Goal: Transaction & Acquisition: Purchase product/service

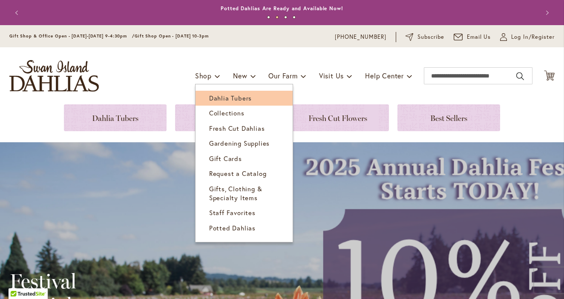
click at [223, 96] on span "Dahlia Tubers" at bounding box center [230, 98] width 43 height 9
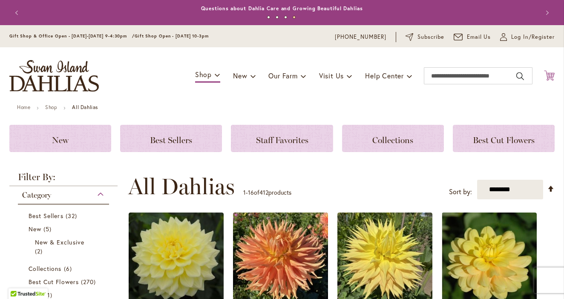
click at [552, 77] on icon at bounding box center [549, 75] width 11 height 10
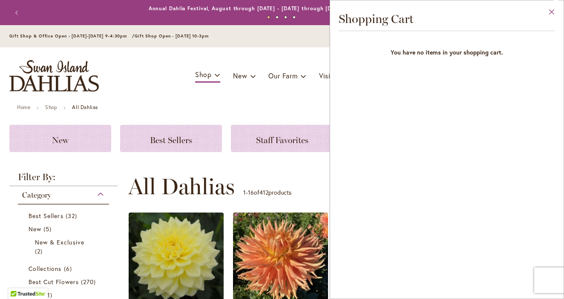
click at [554, 13] on button "Close" at bounding box center [551, 13] width 23 height 27
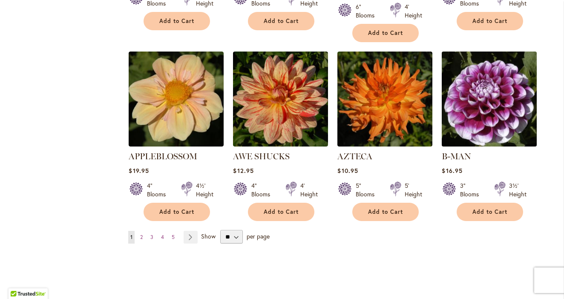
scroll to position [711, 0]
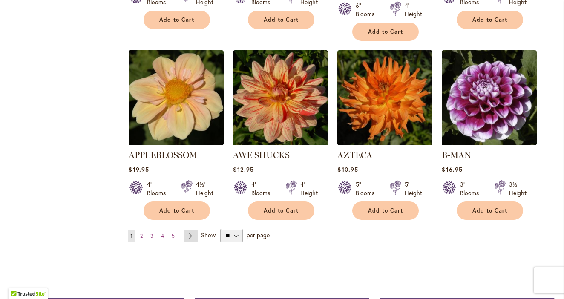
click at [191, 230] on link "Page Next" at bounding box center [191, 236] width 14 height 13
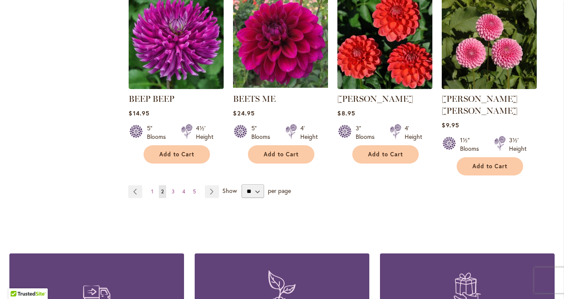
scroll to position [730, 0]
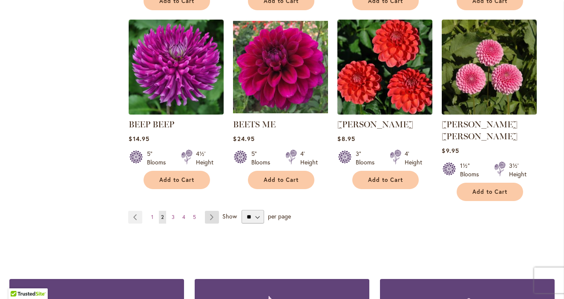
click at [212, 211] on link "Page Next" at bounding box center [212, 217] width 14 height 13
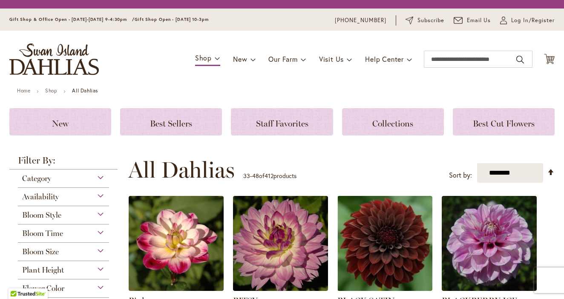
scroll to position [438, 0]
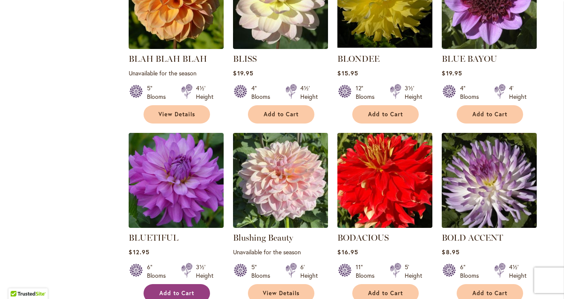
click at [175, 288] on button "Add to Cart" at bounding box center [177, 293] width 66 height 18
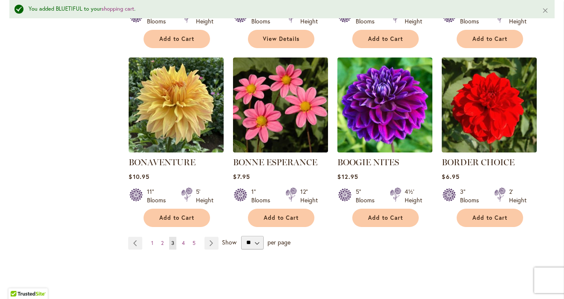
scroll to position [716, 0]
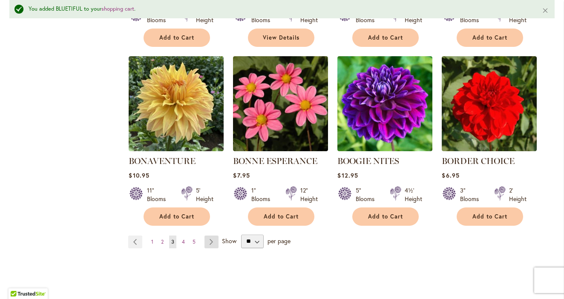
click at [213, 240] on link "Page Next" at bounding box center [212, 242] width 14 height 13
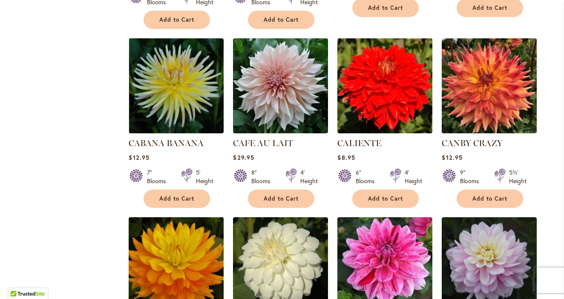
scroll to position [531, 0]
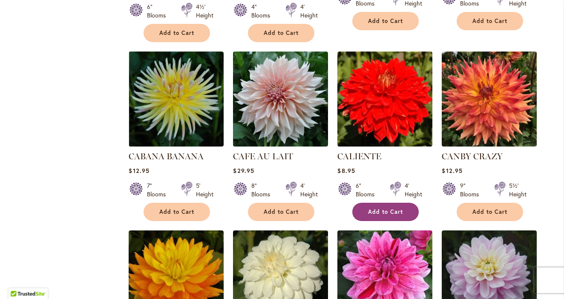
click at [377, 209] on span "Add to Cart" at bounding box center [385, 211] width 35 height 7
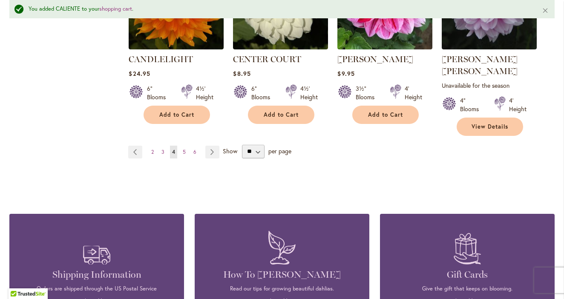
scroll to position [834, 0]
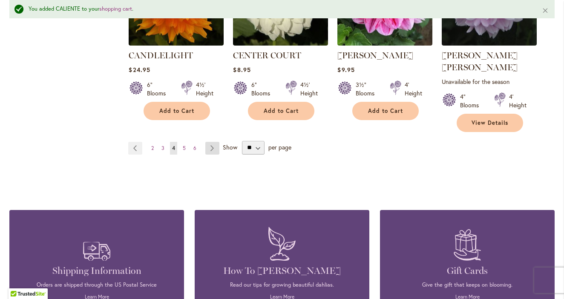
click at [210, 142] on link "Page Next" at bounding box center [212, 148] width 14 height 13
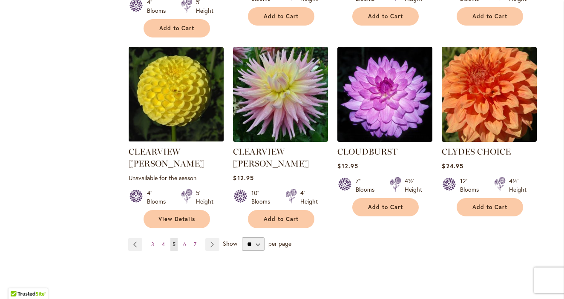
scroll to position [725, 0]
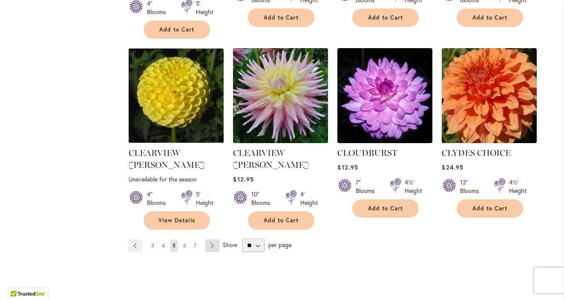
click at [212, 240] on link "Page Next" at bounding box center [212, 246] width 14 height 13
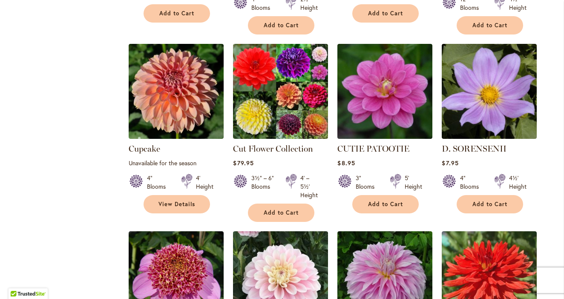
scroll to position [662, 0]
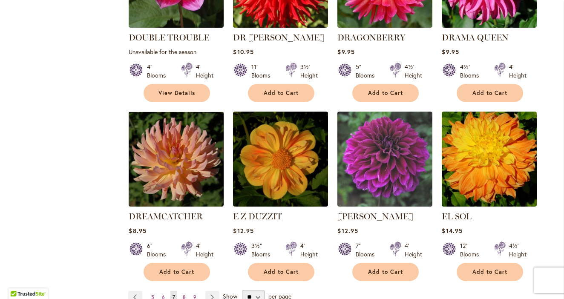
scroll to position [662, 0]
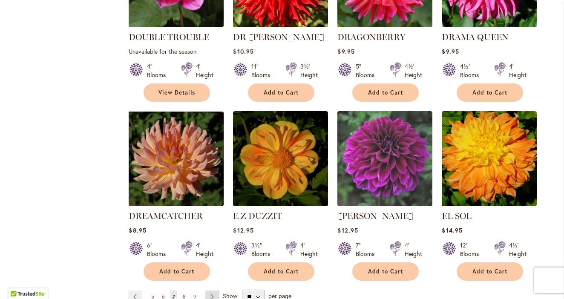
click at [213, 291] on link "Page Next" at bounding box center [212, 297] width 14 height 13
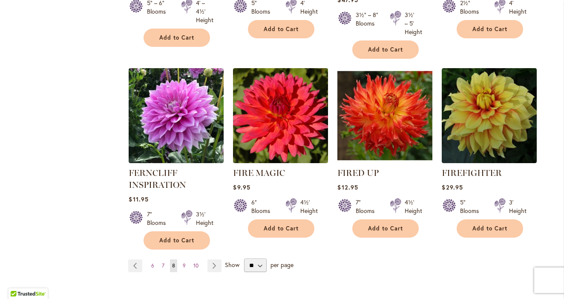
scroll to position [708, 0]
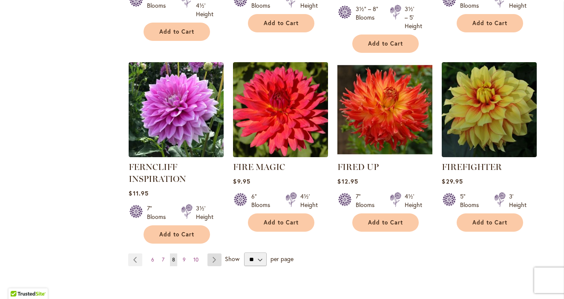
click at [216, 258] on link "Page Next" at bounding box center [215, 260] width 14 height 13
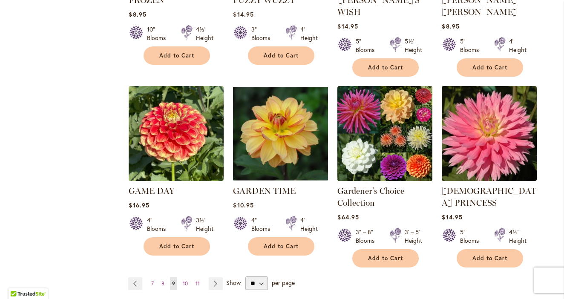
scroll to position [698, 0]
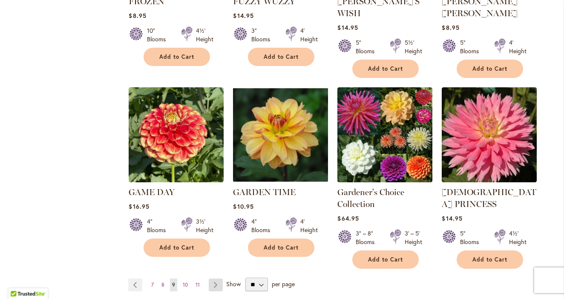
click at [217, 279] on link "Page Next" at bounding box center [216, 285] width 14 height 13
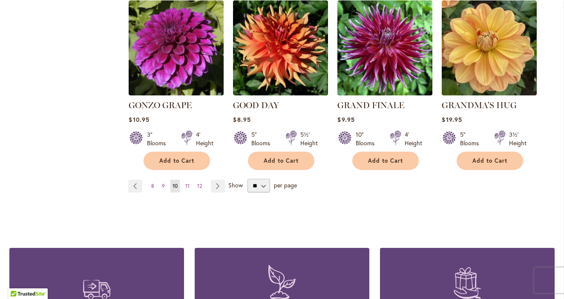
scroll to position [762, 0]
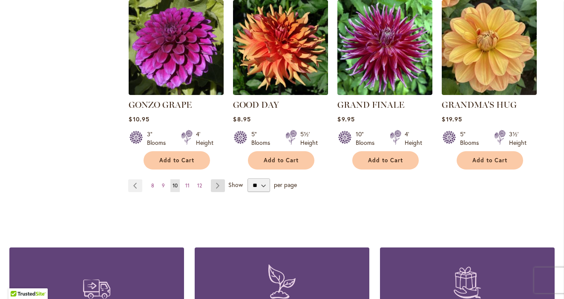
click at [217, 179] on link "Page Next" at bounding box center [218, 185] width 14 height 13
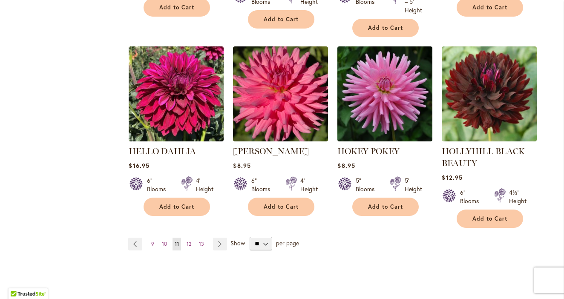
scroll to position [735, 0]
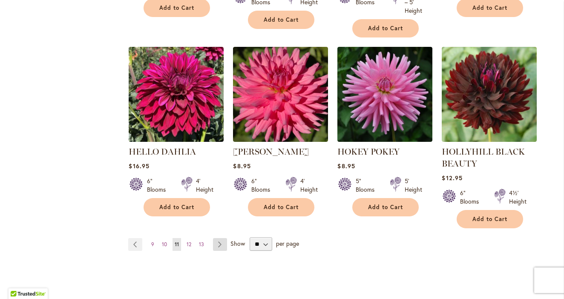
click at [222, 242] on link "Page Next" at bounding box center [220, 244] width 14 height 13
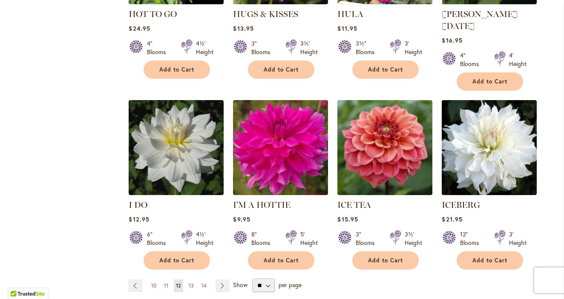
scroll to position [664, 0]
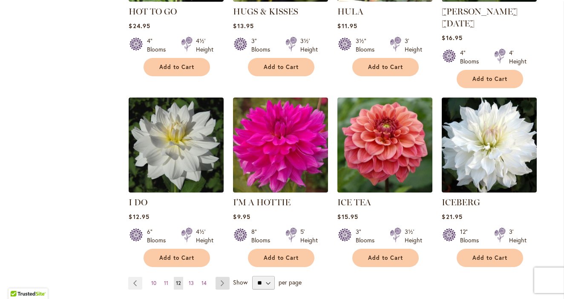
click at [222, 277] on link "Page Next" at bounding box center [223, 283] width 14 height 13
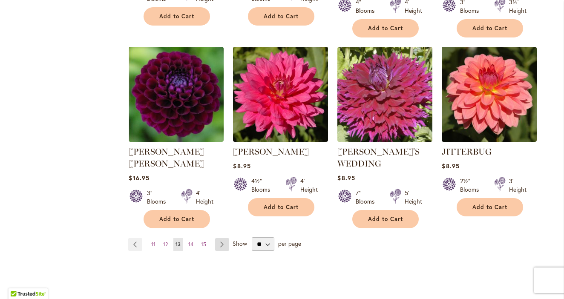
scroll to position [719, 0]
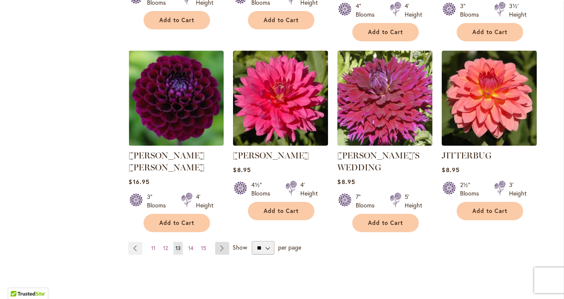
click at [225, 242] on link "Page Next" at bounding box center [222, 248] width 14 height 13
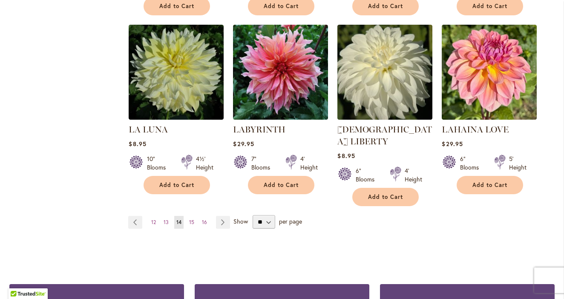
scroll to position [725, 0]
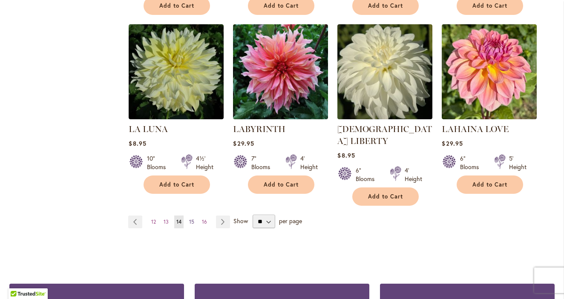
click at [194, 219] on span "15" at bounding box center [191, 222] width 5 height 6
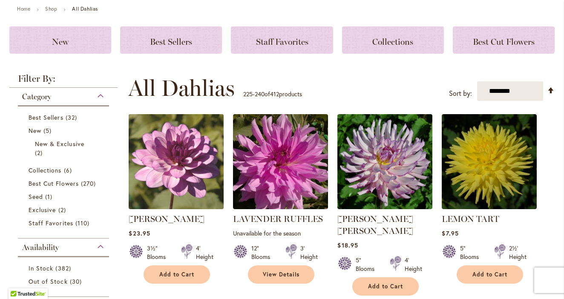
scroll to position [99, 0]
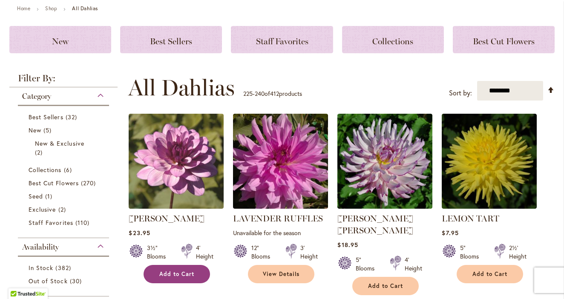
click at [182, 273] on span "Add to Cart" at bounding box center [176, 274] width 35 height 7
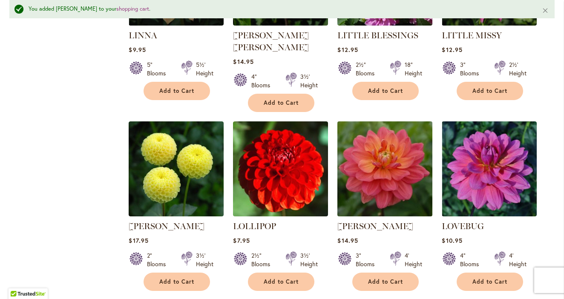
scroll to position [680, 0]
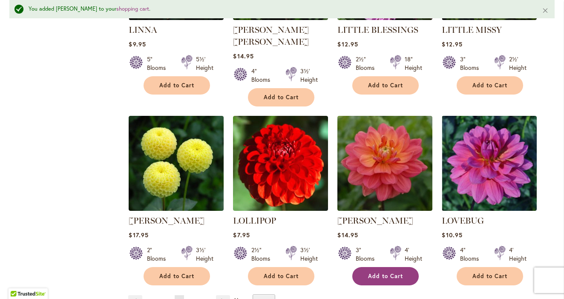
click at [380, 273] on span "Add to Cart" at bounding box center [385, 276] width 35 height 7
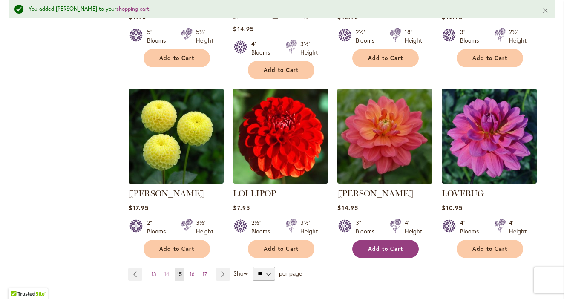
scroll to position [711, 0]
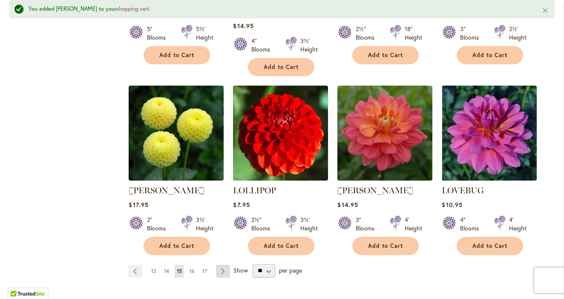
click at [223, 265] on link "Page Next" at bounding box center [223, 271] width 14 height 13
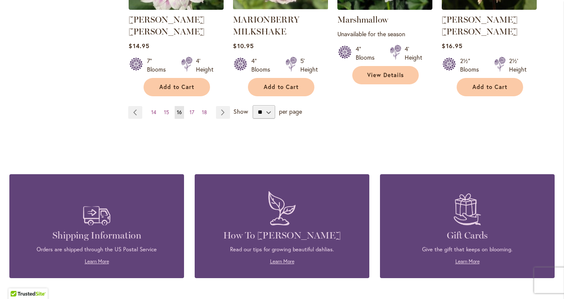
scroll to position [707, 0]
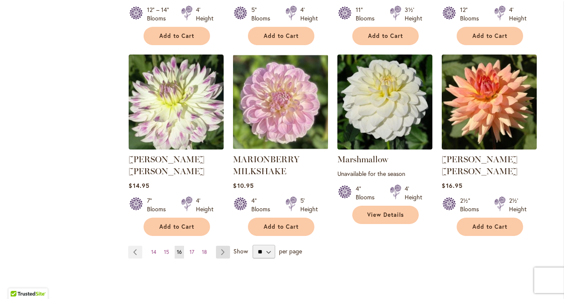
click at [222, 246] on link "Page Next" at bounding box center [223, 252] width 14 height 13
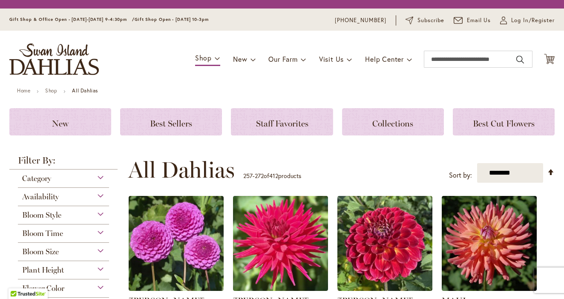
scroll to position [312, 0]
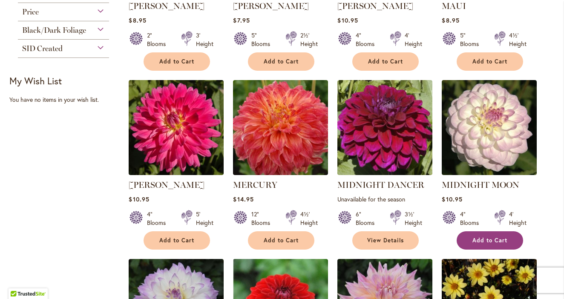
click at [485, 239] on span "Add to Cart" at bounding box center [490, 240] width 35 height 7
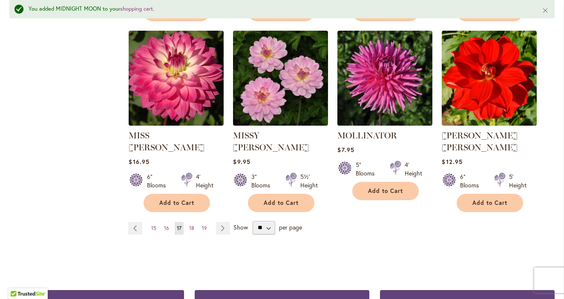
scroll to position [742, 0]
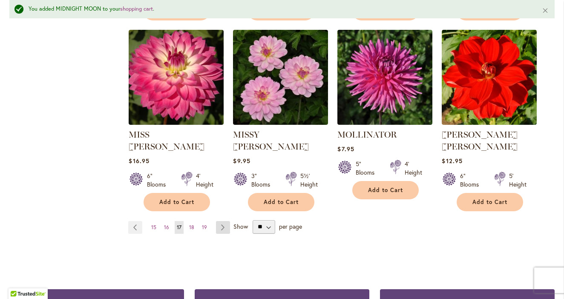
click at [224, 221] on link "Page Next" at bounding box center [223, 227] width 14 height 13
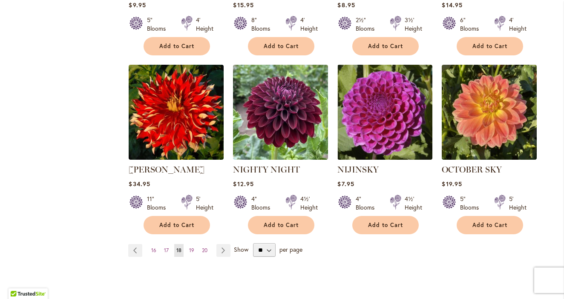
scroll to position [700, 0]
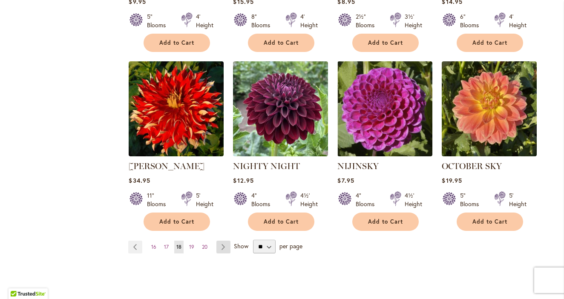
click at [223, 241] on link "Page Next" at bounding box center [224, 247] width 14 height 13
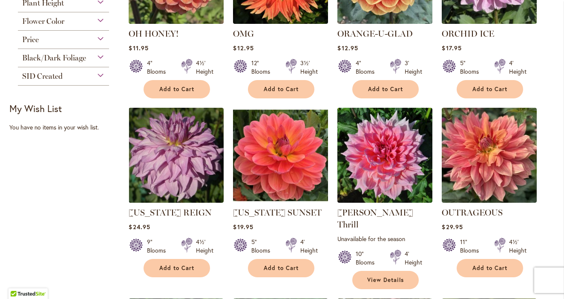
scroll to position [285, 0]
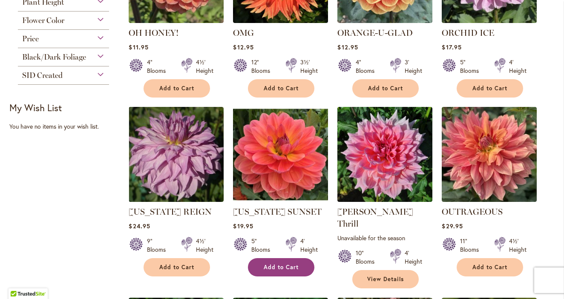
click at [283, 265] on span "Add to Cart" at bounding box center [281, 267] width 35 height 7
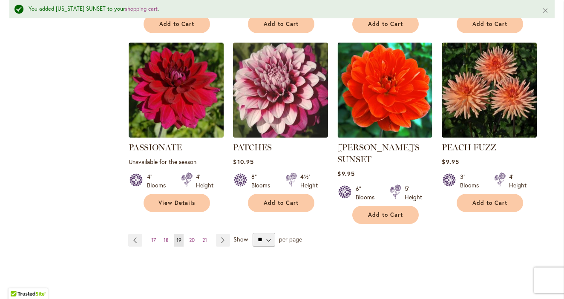
scroll to position [744, 0]
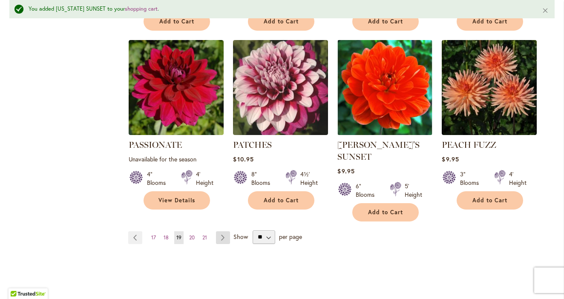
click at [222, 231] on link "Page Next" at bounding box center [223, 237] width 14 height 13
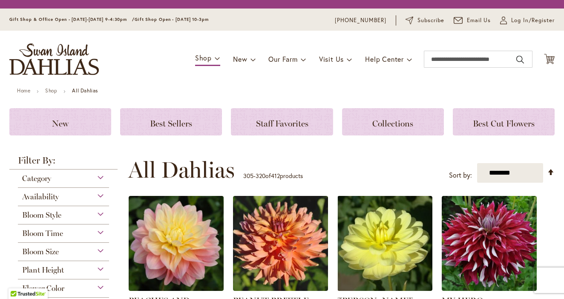
scroll to position [794, 0]
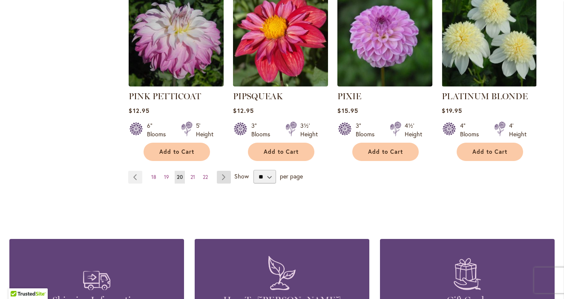
click at [224, 171] on link "Page Next" at bounding box center [224, 177] width 14 height 13
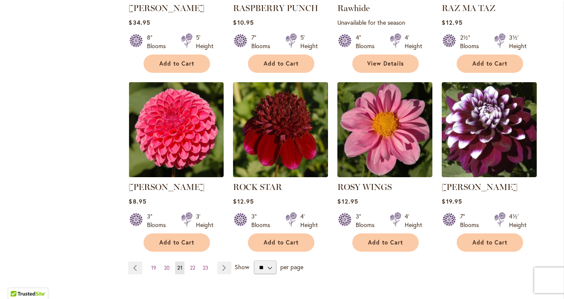
scroll to position [720, 0]
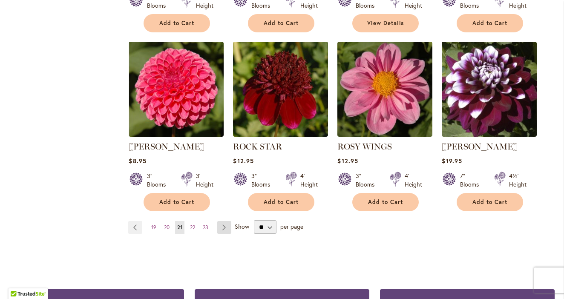
click at [224, 224] on link "Page Next" at bounding box center [224, 227] width 14 height 13
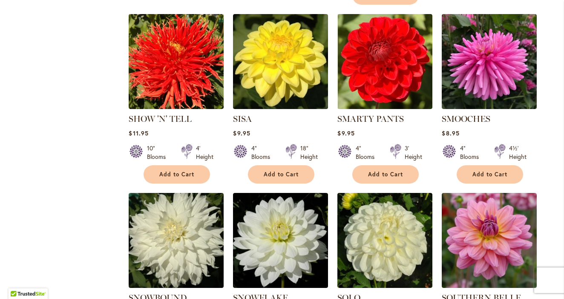
scroll to position [687, 0]
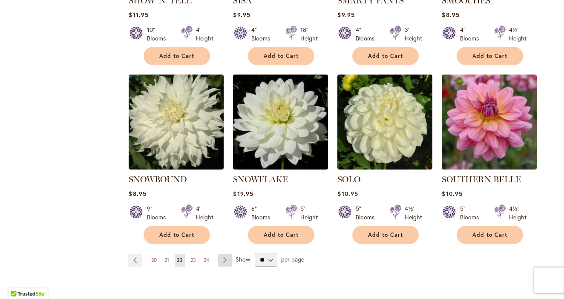
click at [226, 254] on link "Page Next" at bounding box center [225, 260] width 14 height 13
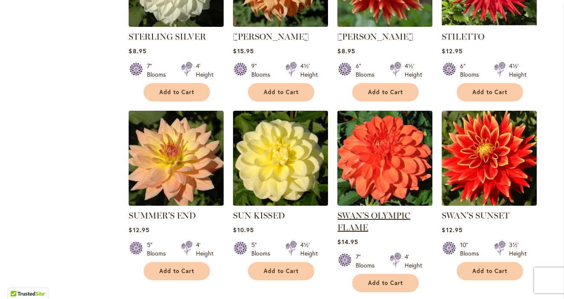
scroll to position [463, 0]
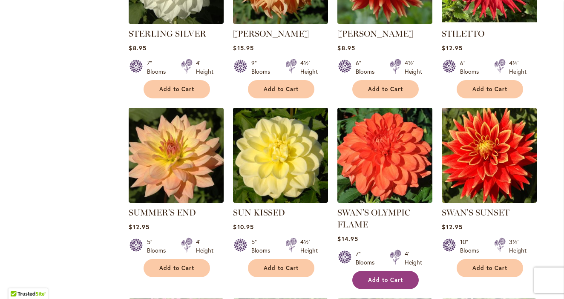
click at [394, 277] on span "Add to Cart" at bounding box center [385, 280] width 35 height 7
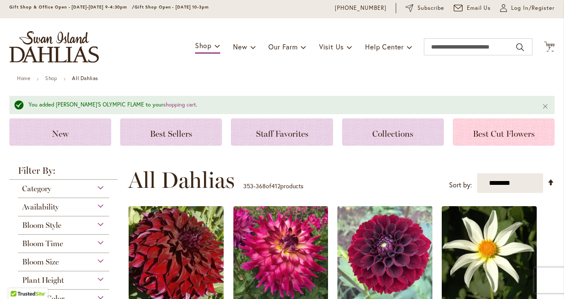
scroll to position [42, 0]
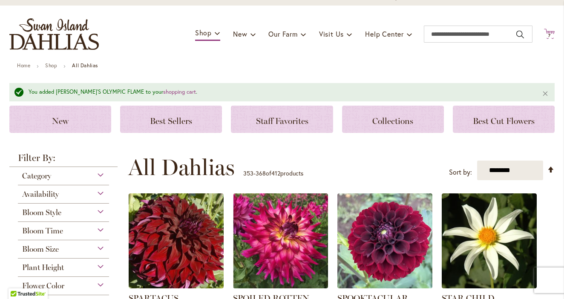
click at [552, 34] on span "7 7 items" at bounding box center [550, 36] width 9 height 4
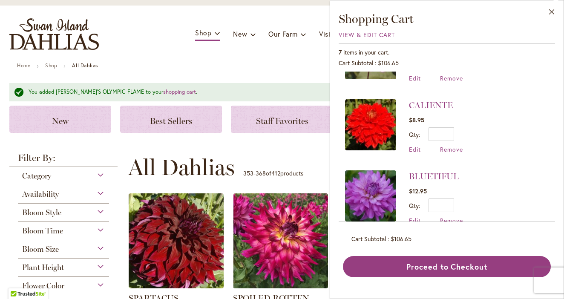
scroll to position [332, 0]
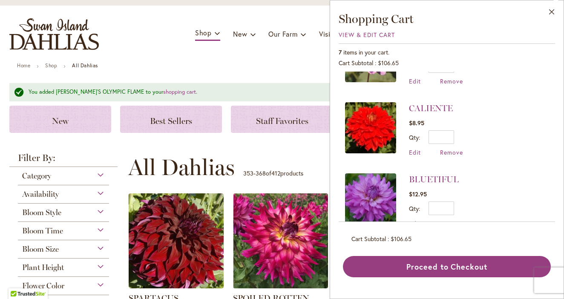
click at [374, 127] on img at bounding box center [370, 127] width 51 height 51
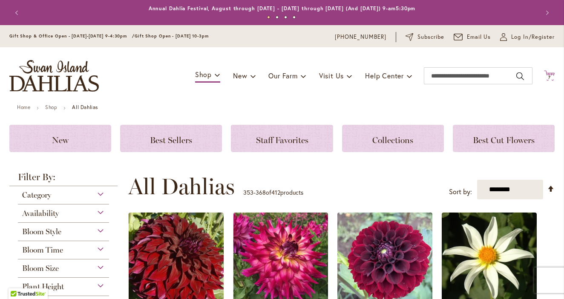
click at [553, 74] on icon at bounding box center [549, 75] width 11 height 10
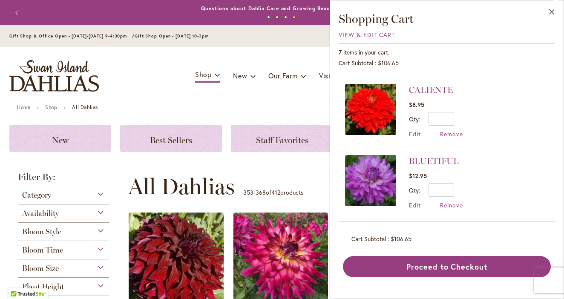
scroll to position [350, 0]
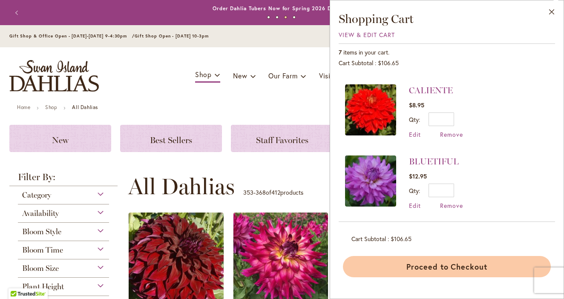
click at [450, 266] on button "Proceed to Checkout" at bounding box center [447, 266] width 208 height 21
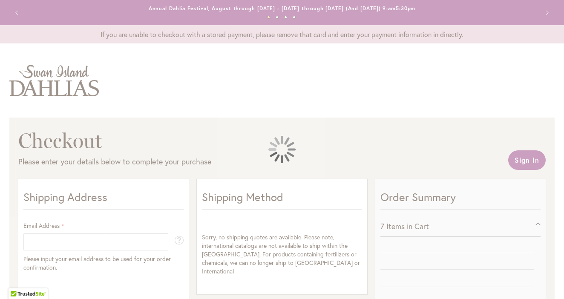
select select "**"
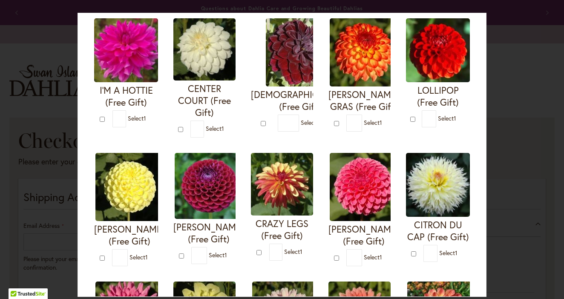
scroll to position [67, 0]
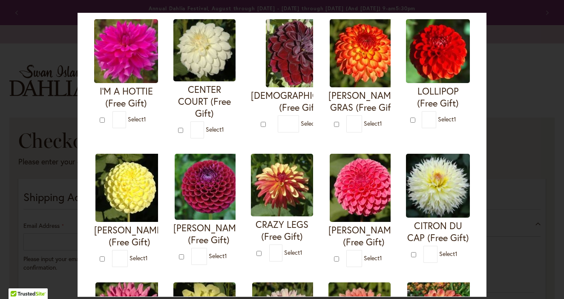
click at [276, 252] on input "*" at bounding box center [275, 253] width 13 height 17
type input "*"
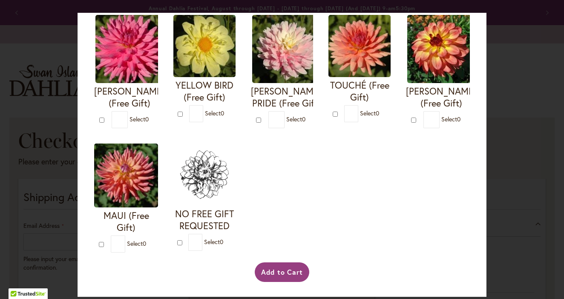
scroll to position [346, 0]
click at [298, 274] on button "Add to Cart" at bounding box center [282, 273] width 55 height 20
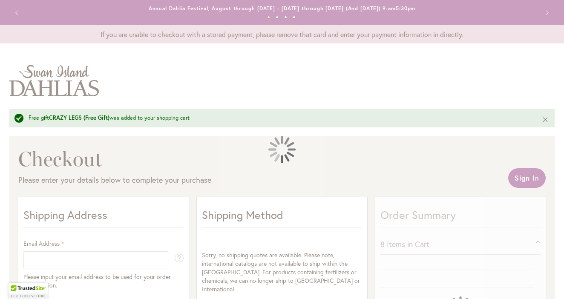
select select "**"
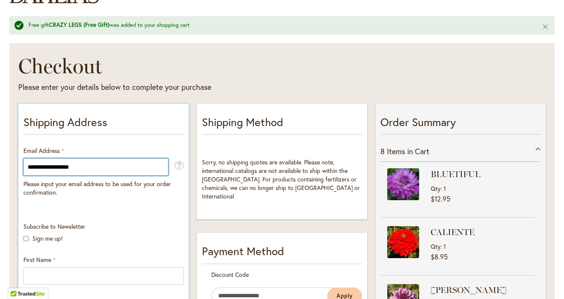
scroll to position [96, 0]
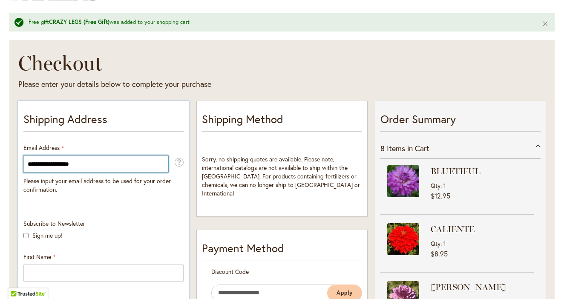
type input "**********"
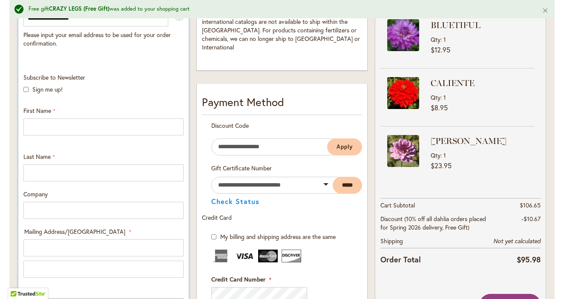
scroll to position [234, 0]
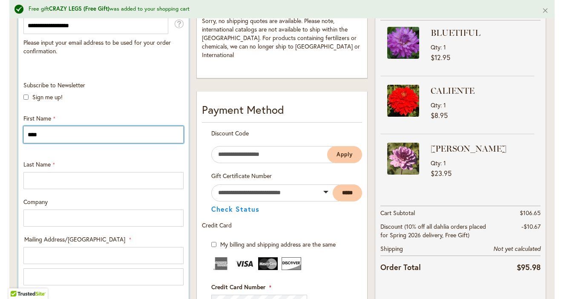
type input "********"
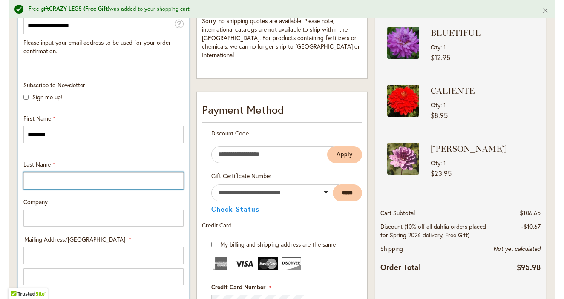
type input "**********"
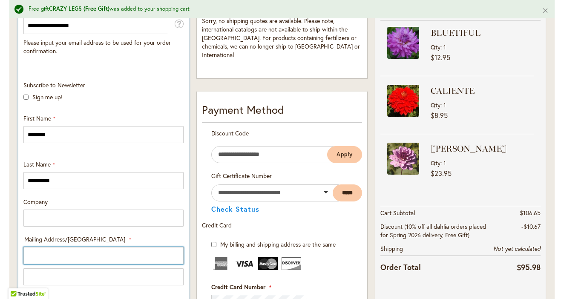
type input "**********"
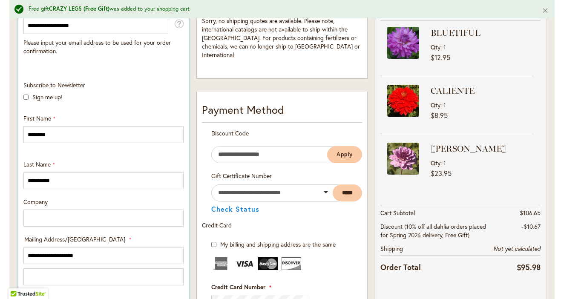
select select "**"
type input "********"
type input "**********"
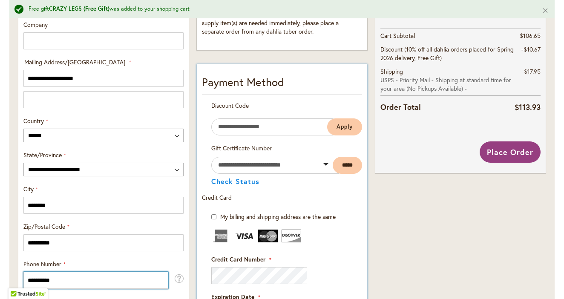
scroll to position [423, 0]
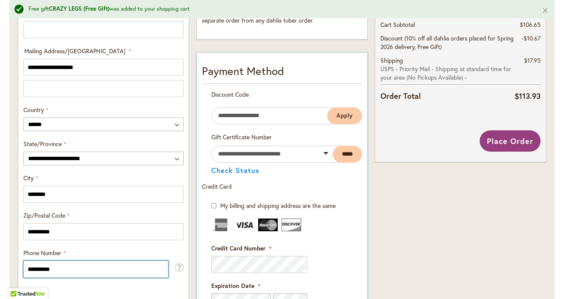
type input "**********"
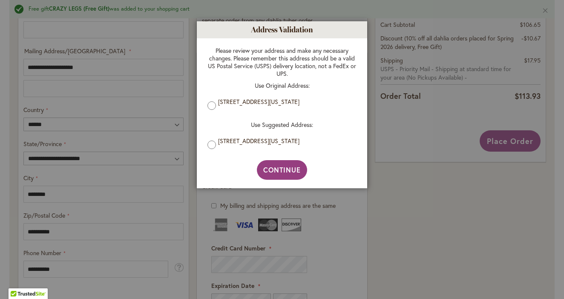
click at [263, 145] on label "[STREET_ADDRESS][US_STATE]" at bounding box center [285, 141] width 134 height 8
click at [278, 174] on span "Continue" at bounding box center [282, 169] width 38 height 9
type input "**********"
type input "********"
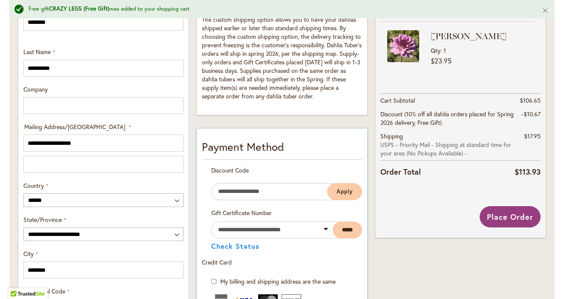
scroll to position [347, 0]
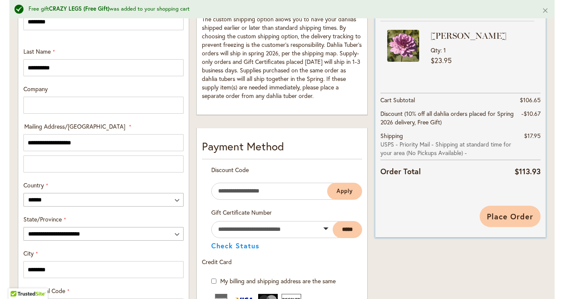
click at [503, 212] on span "Place Order" at bounding box center [510, 216] width 46 height 10
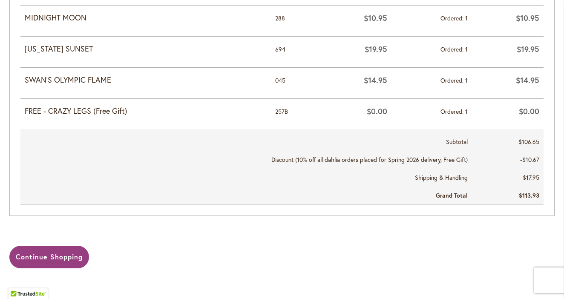
scroll to position [563, 0]
